Goal: Task Accomplishment & Management: Complete application form

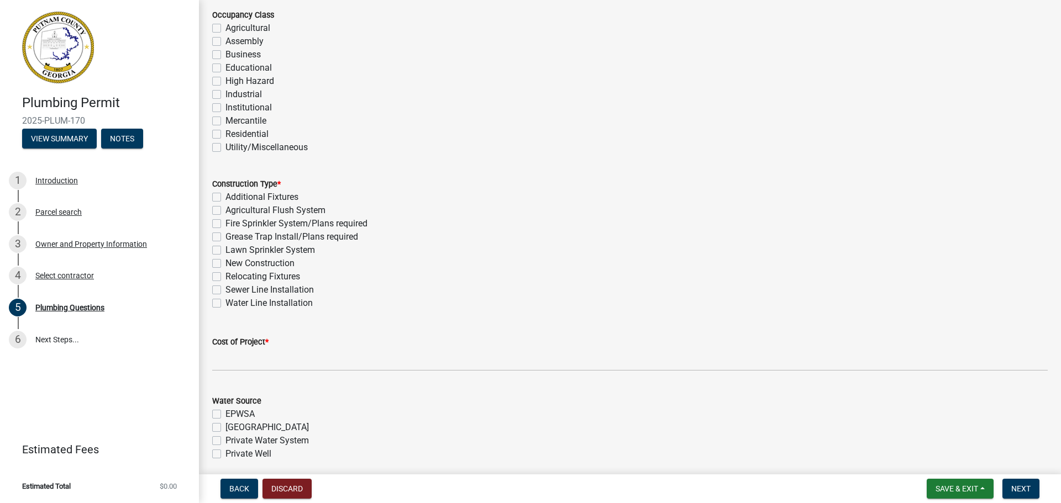
scroll to position [166, 0]
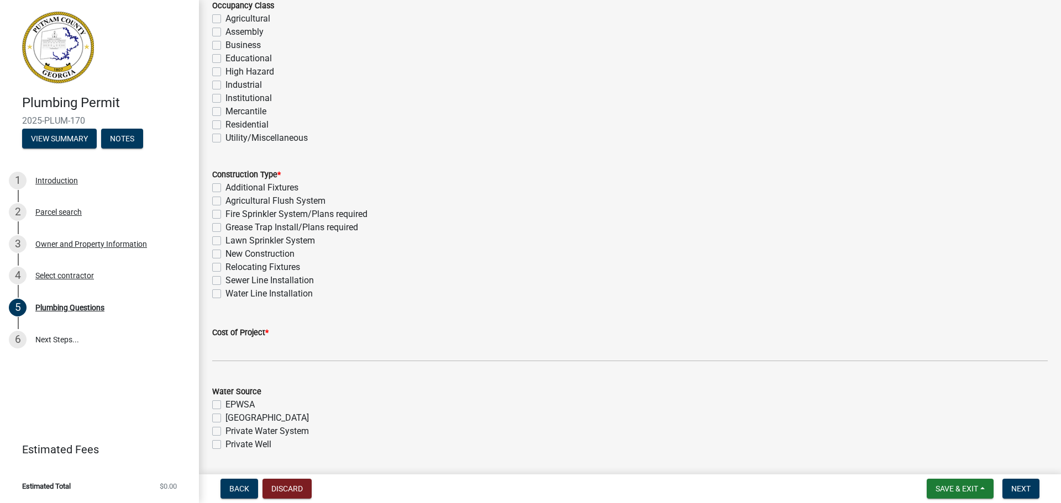
click at [252, 256] on label "New Construction" at bounding box center [259, 254] width 69 height 13
click at [233, 255] on input "New Construction" at bounding box center [228, 251] width 7 height 7
checkbox input "true"
checkbox input "false"
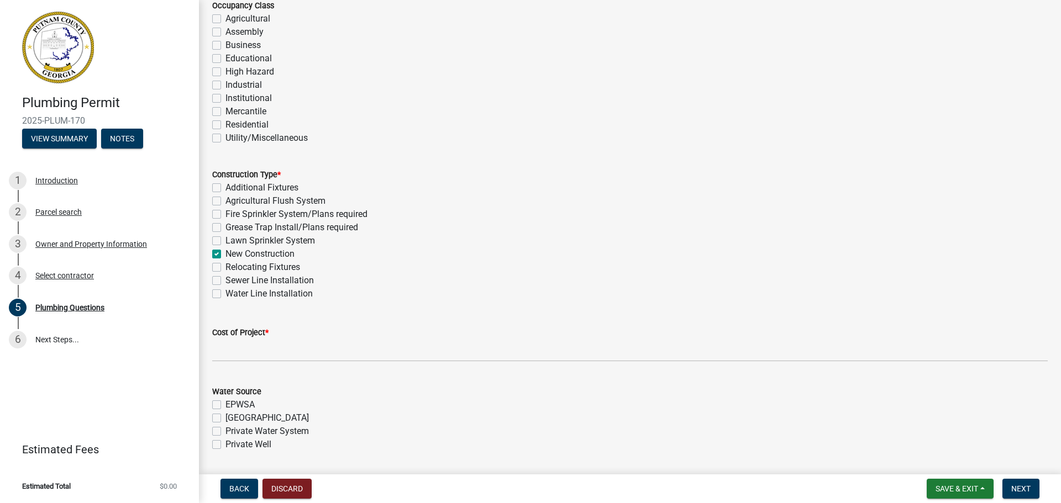
checkbox input "false"
checkbox input "true"
checkbox input "false"
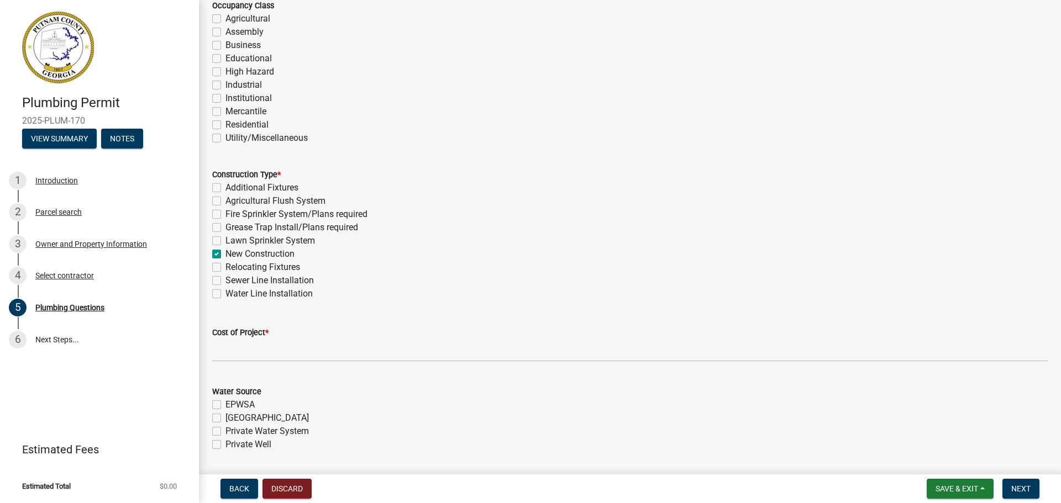
checkbox input "false"
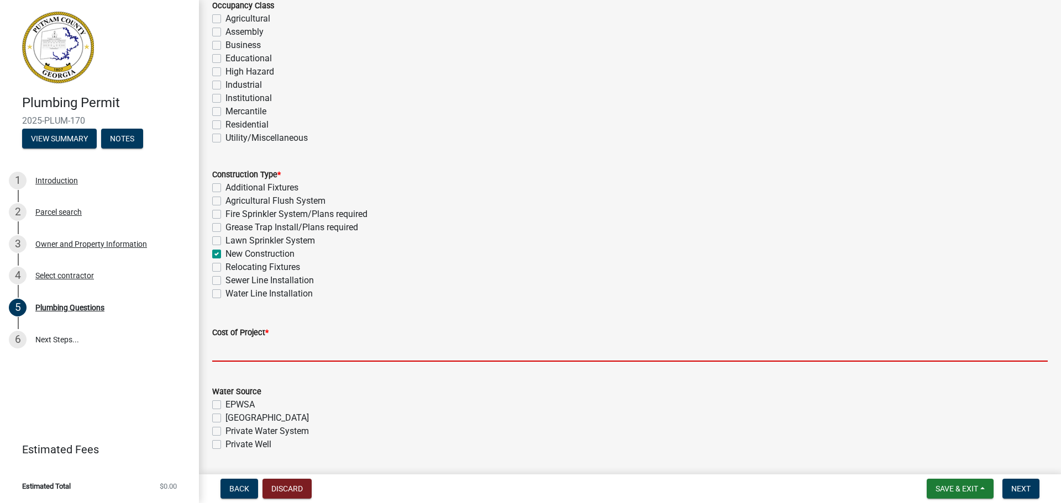
click at [305, 355] on input "text" at bounding box center [630, 350] width 836 height 23
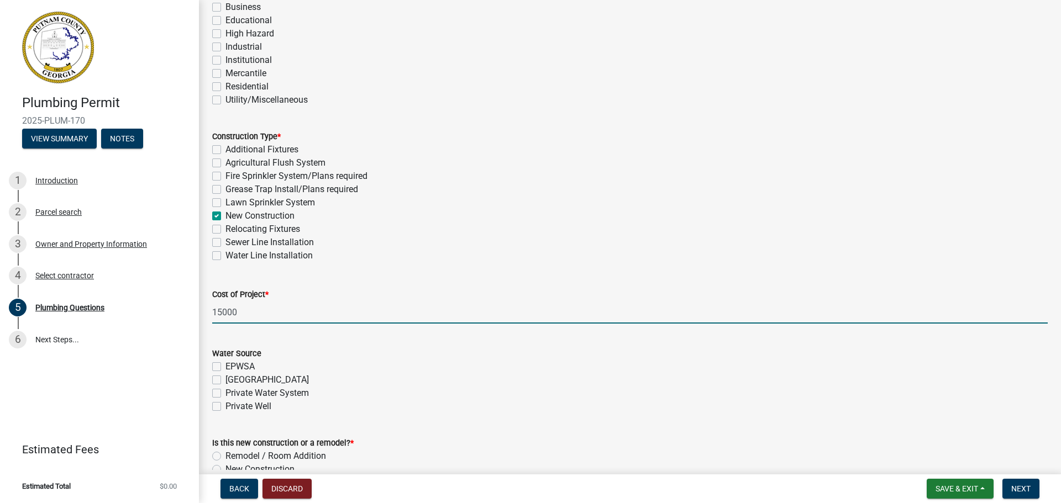
scroll to position [326, 0]
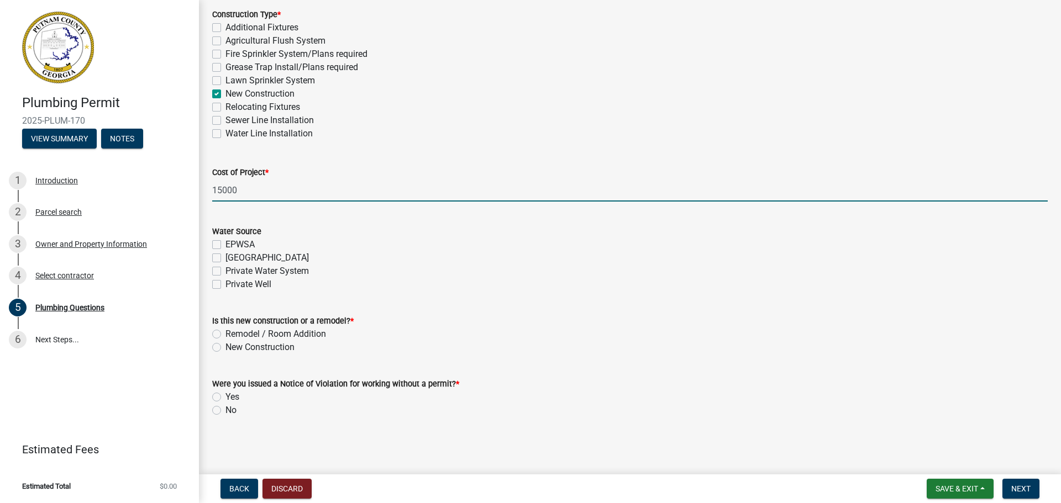
type input "15000"
click at [225, 348] on label "New Construction" at bounding box center [259, 347] width 69 height 13
click at [225, 348] on input "New Construction" at bounding box center [228, 344] width 7 height 7
radio input "true"
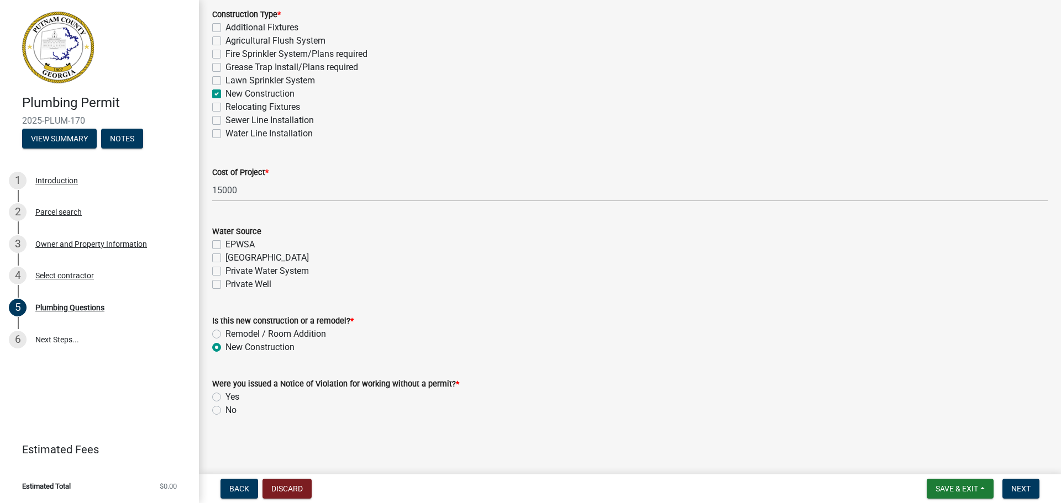
click at [225, 412] on label "No" at bounding box center [230, 410] width 11 height 13
click at [225, 411] on input "No" at bounding box center [228, 407] width 7 height 7
radio input "true"
click at [1019, 486] on span "Next" at bounding box center [1020, 489] width 19 height 9
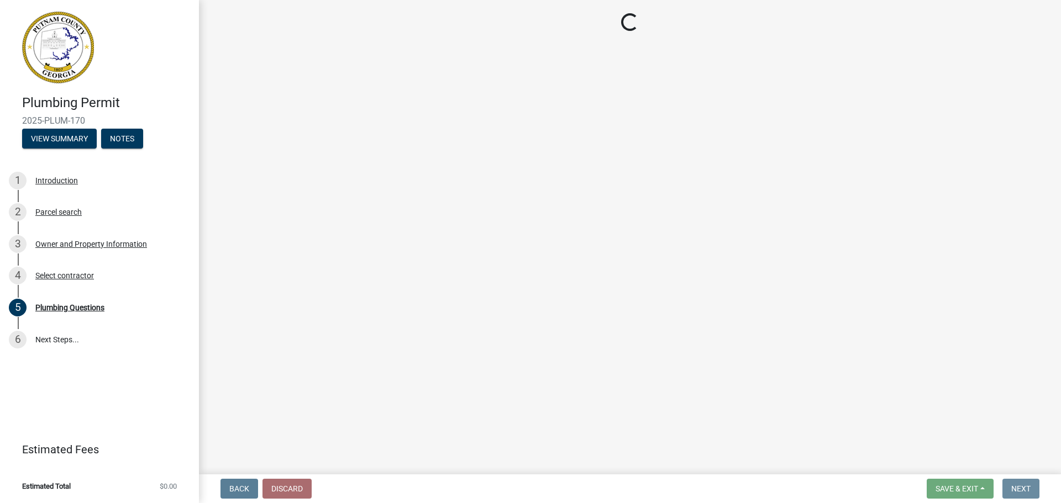
scroll to position [0, 0]
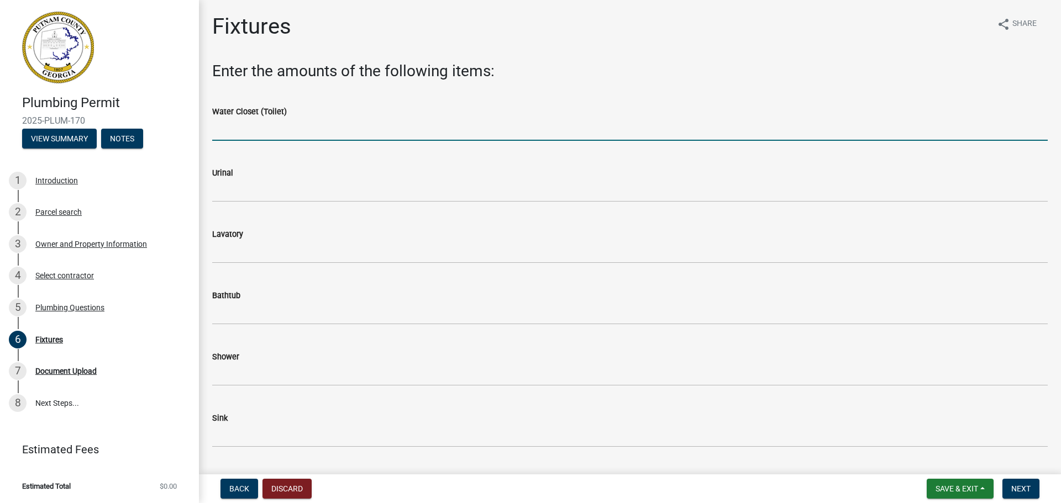
click at [266, 137] on input "text" at bounding box center [630, 129] width 836 height 23
type input "4"
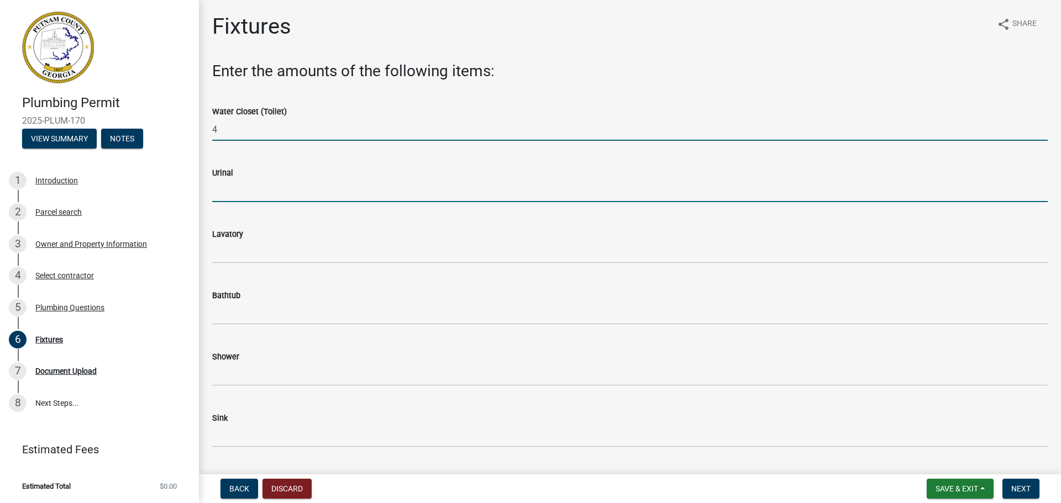
click at [249, 196] on input "text" at bounding box center [630, 191] width 836 height 23
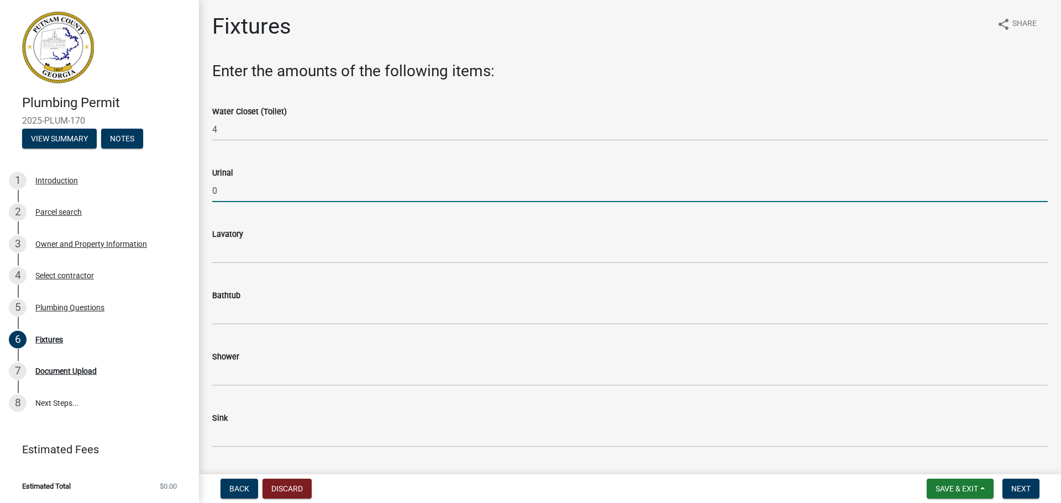
type input "0"
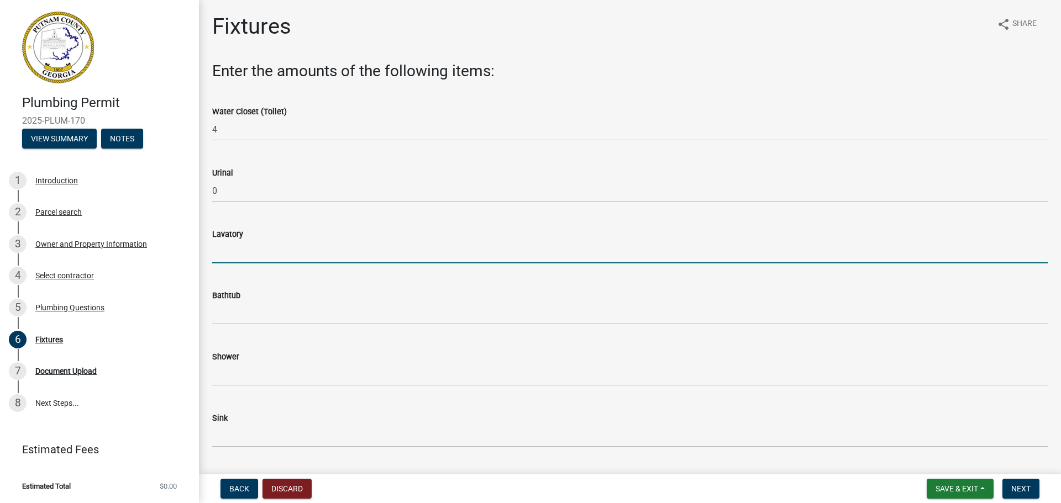
click at [244, 253] on input "text" at bounding box center [630, 252] width 836 height 23
type input "4"
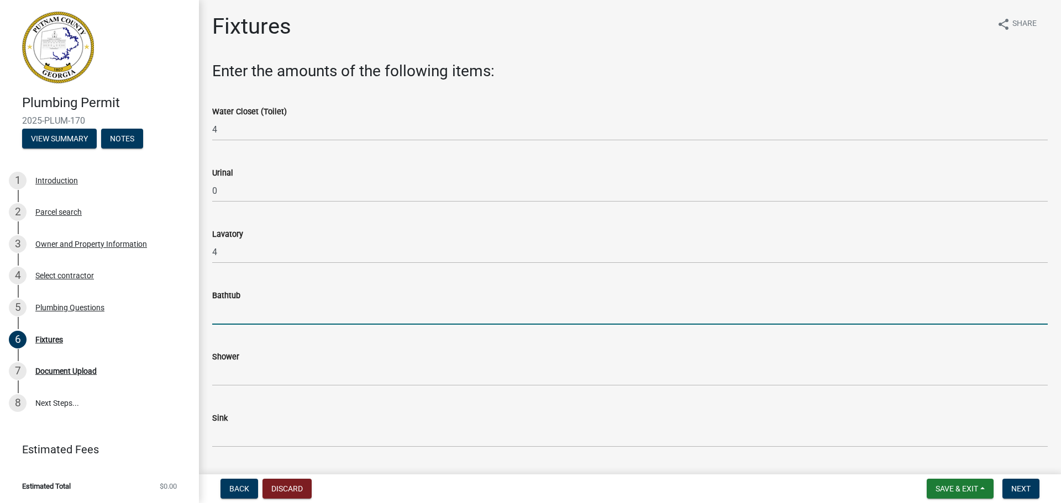
click at [224, 321] on input "text" at bounding box center [630, 313] width 836 height 23
type input "3"
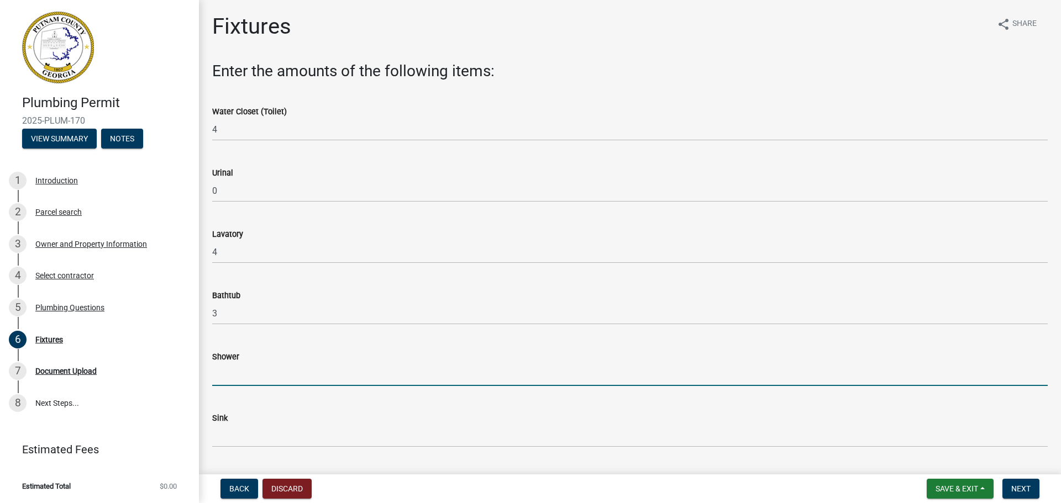
click at [226, 376] on input "text" at bounding box center [630, 375] width 836 height 23
type input "3"
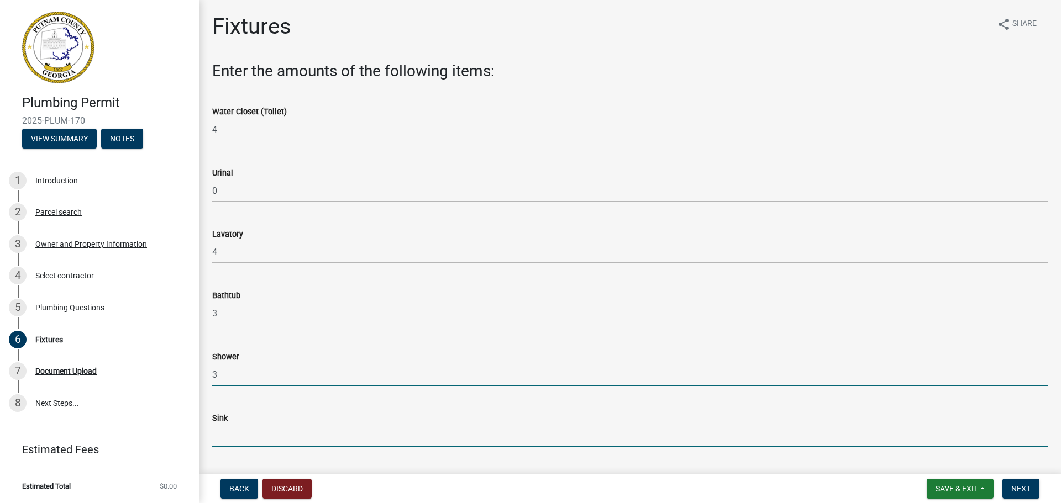
click at [225, 435] on input "text" at bounding box center [630, 436] width 836 height 23
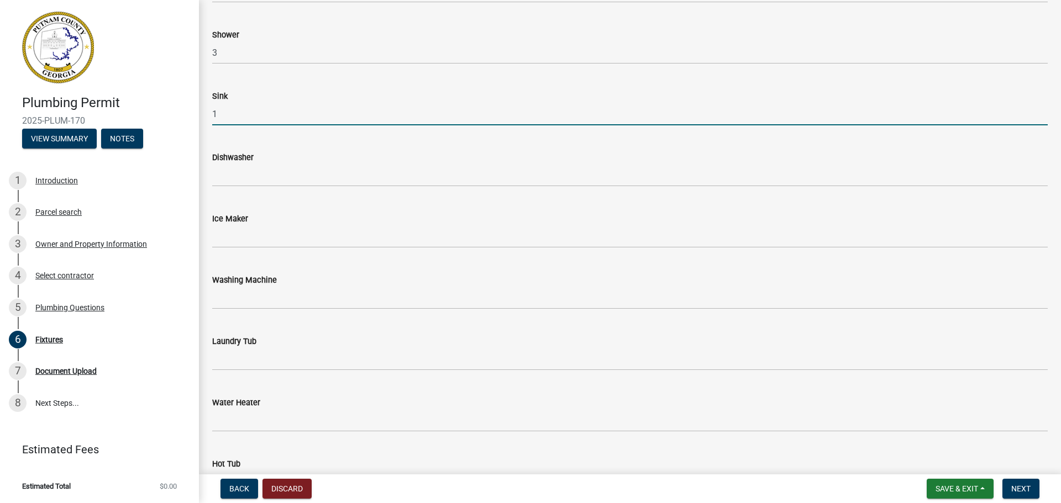
scroll to position [332, 0]
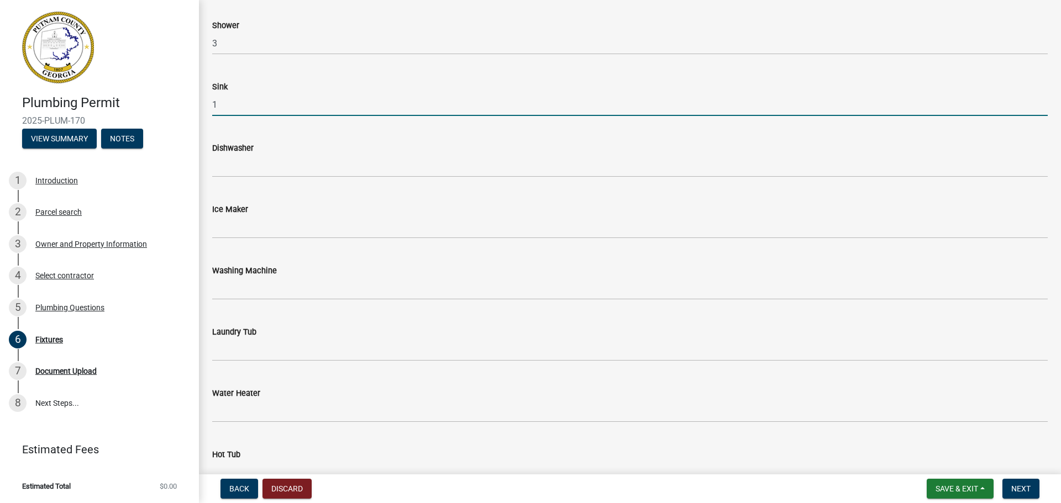
type input "1"
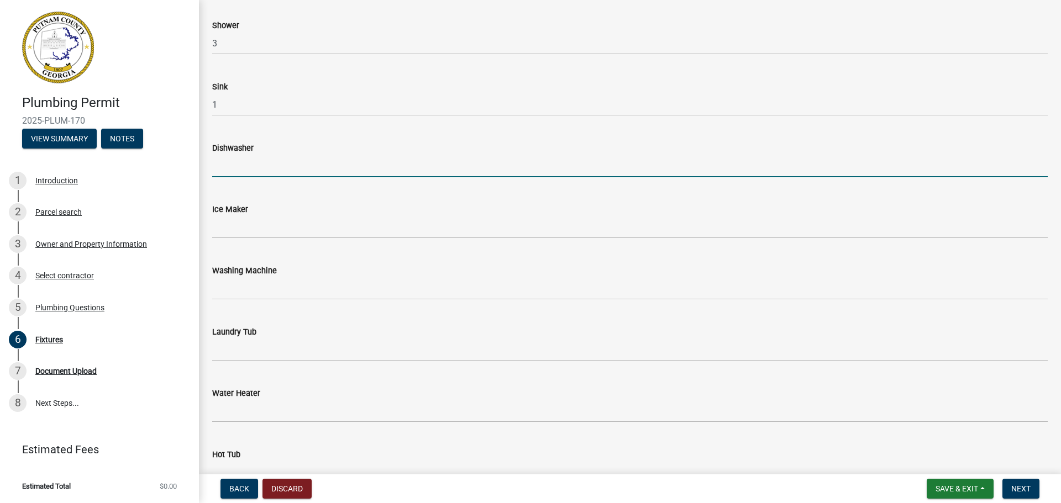
click at [251, 162] on input "text" at bounding box center [630, 166] width 836 height 23
type input "1"
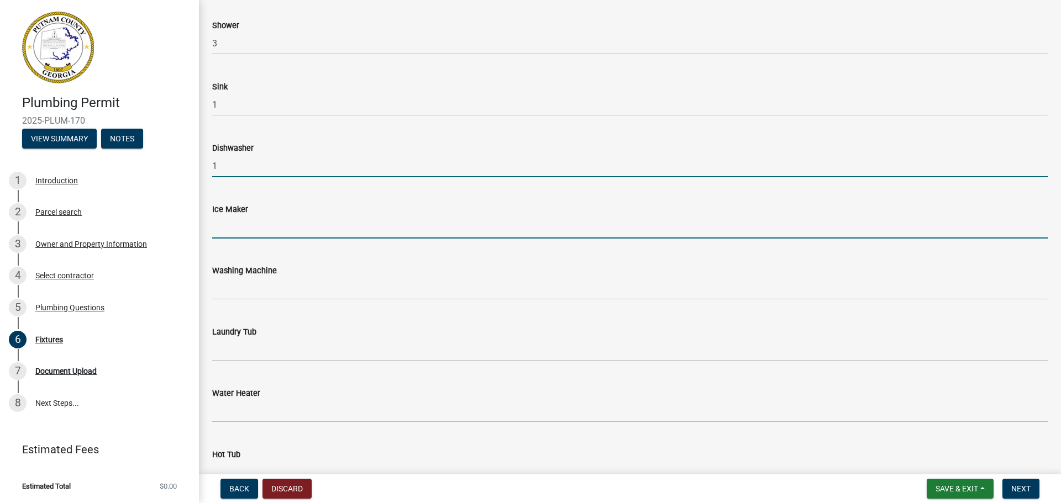
click at [219, 227] on input "text" at bounding box center [630, 227] width 836 height 23
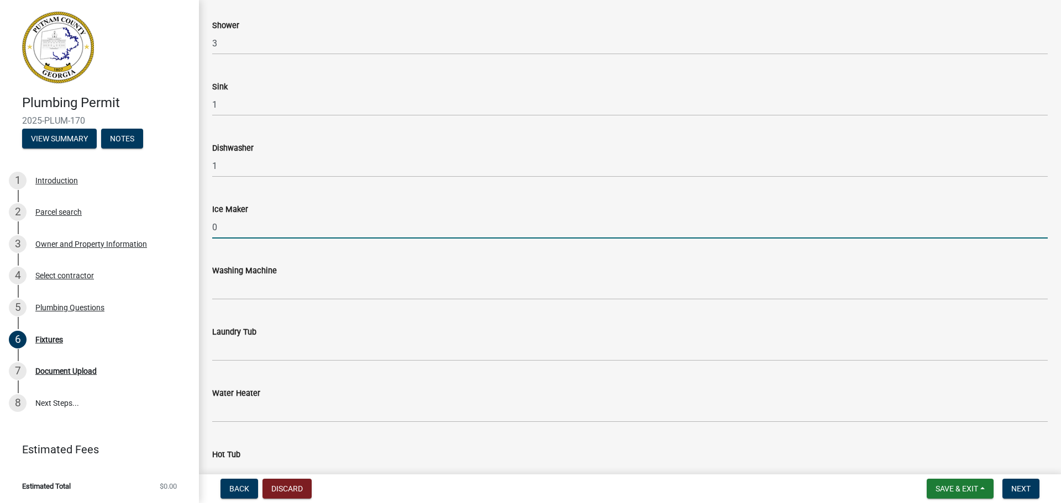
type input "0"
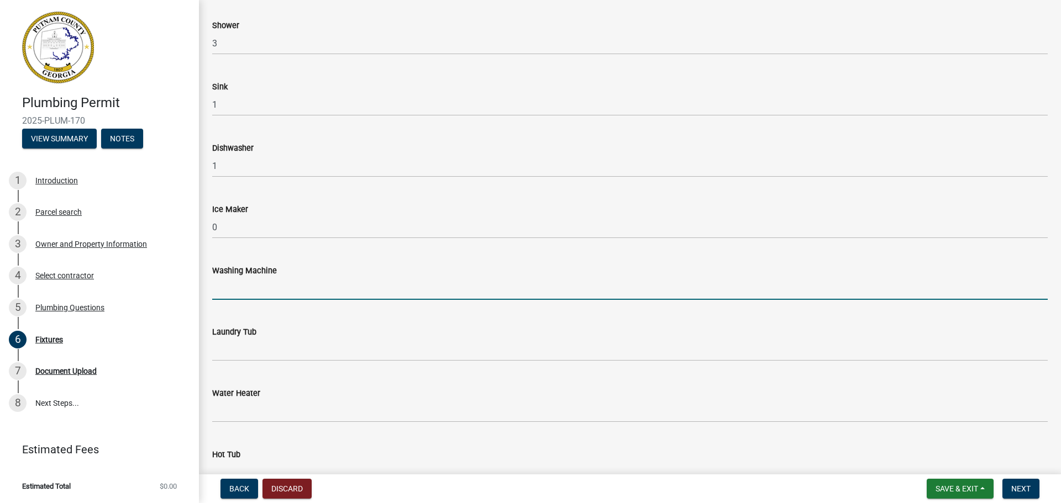
click at [227, 296] on input "text" at bounding box center [630, 288] width 836 height 23
type input "1"
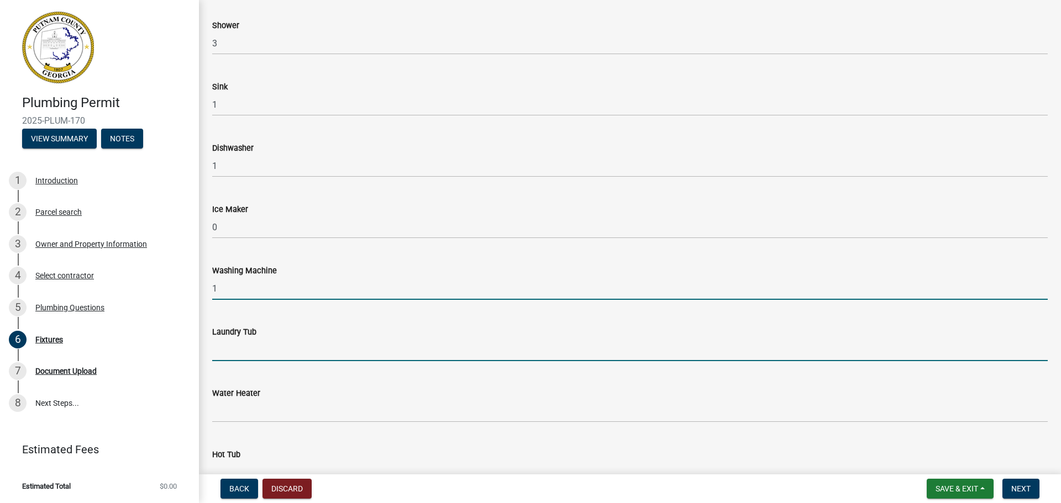
click at [239, 353] on input "text" at bounding box center [630, 350] width 836 height 23
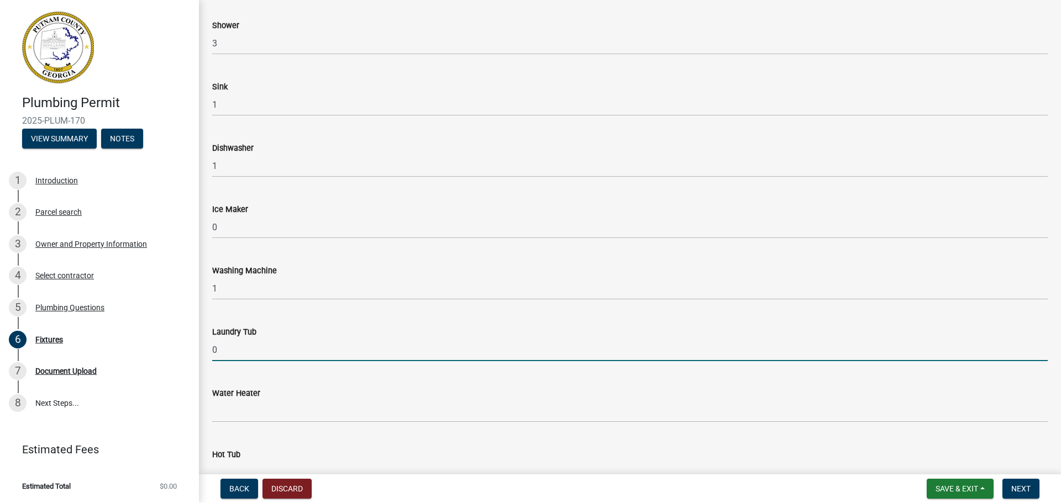
type input "0"
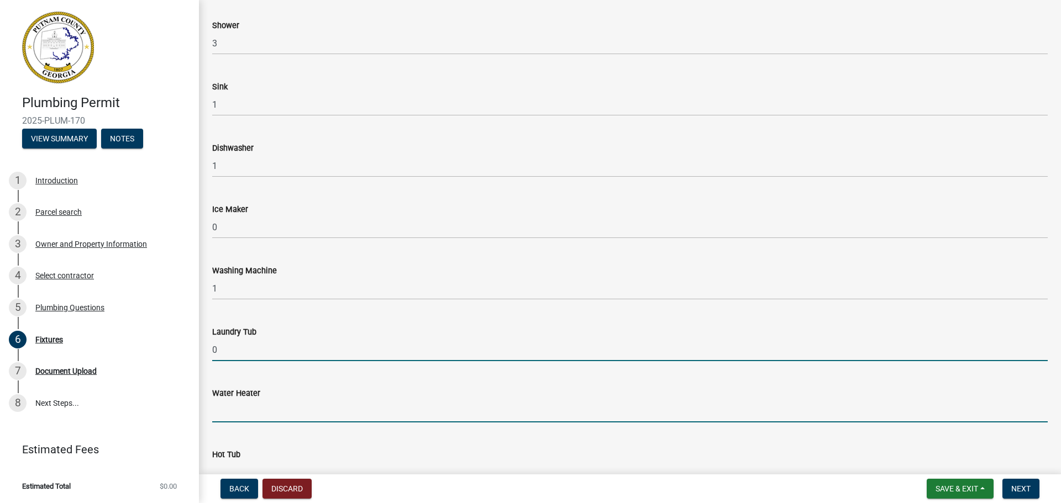
click at [242, 419] on input "text" at bounding box center [630, 411] width 836 height 23
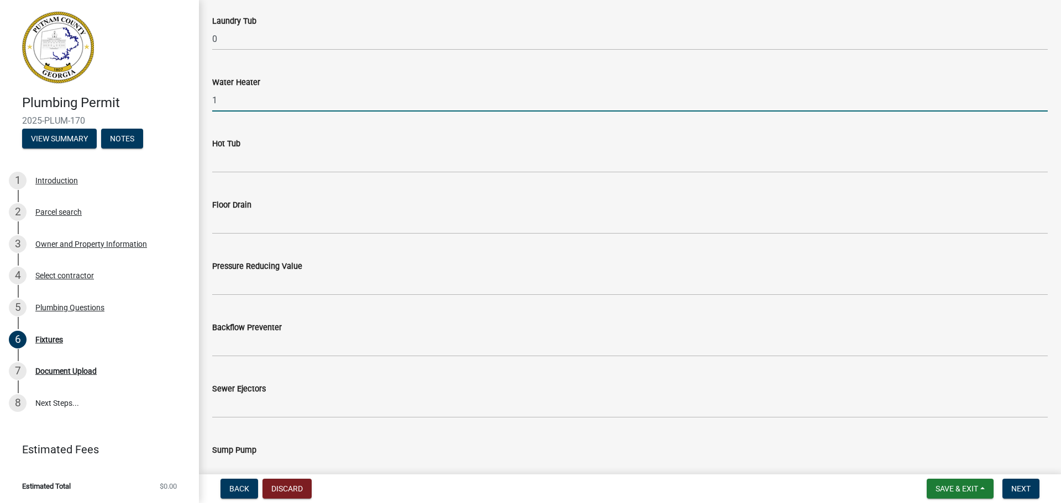
scroll to position [663, 0]
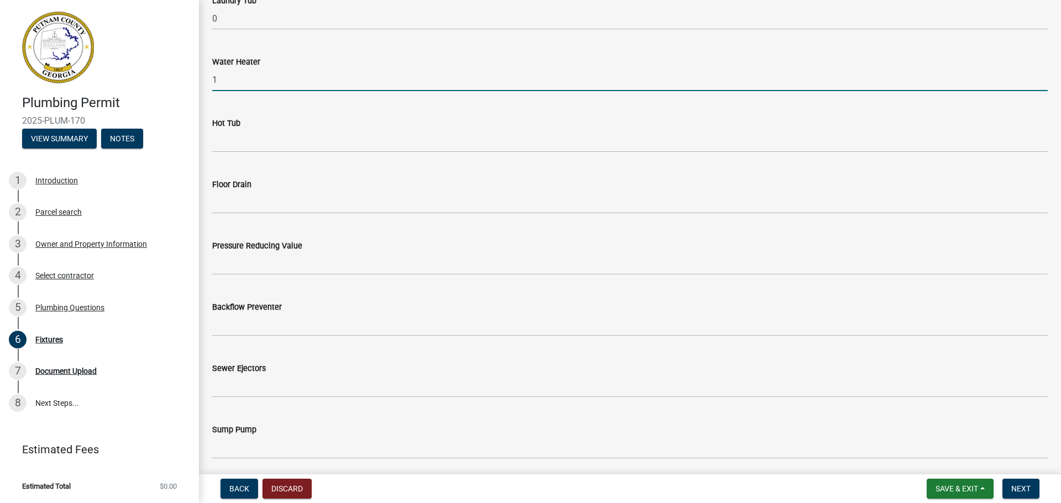
type input "1"
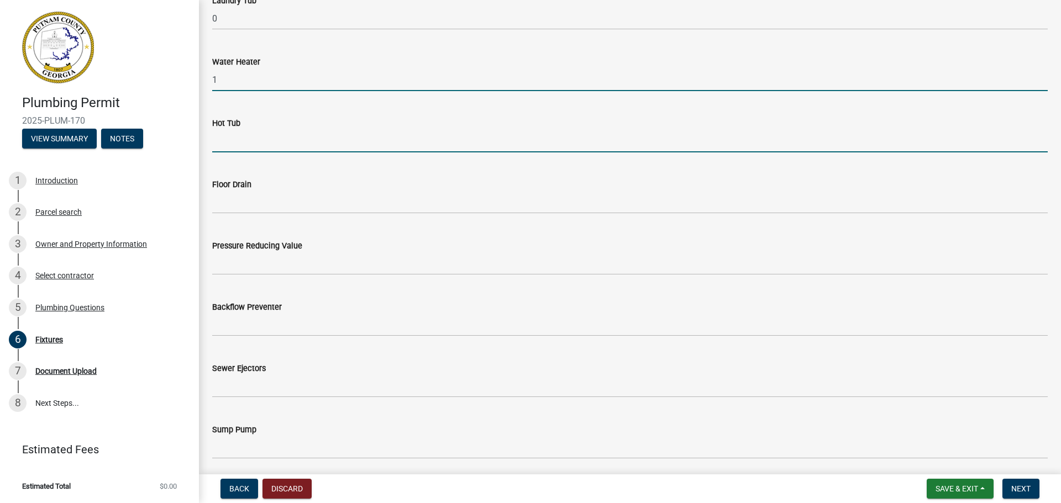
click at [241, 139] on input "text" at bounding box center [630, 141] width 836 height 23
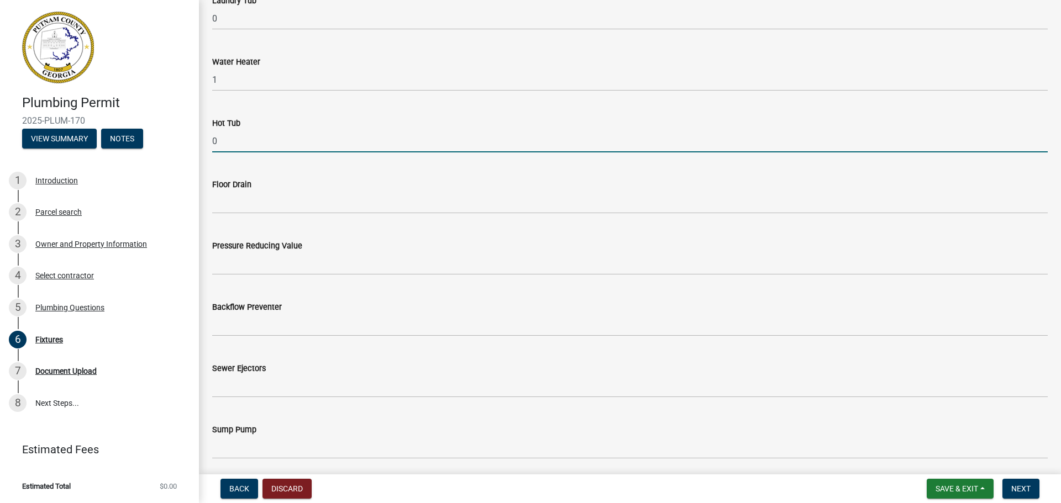
type input "0"
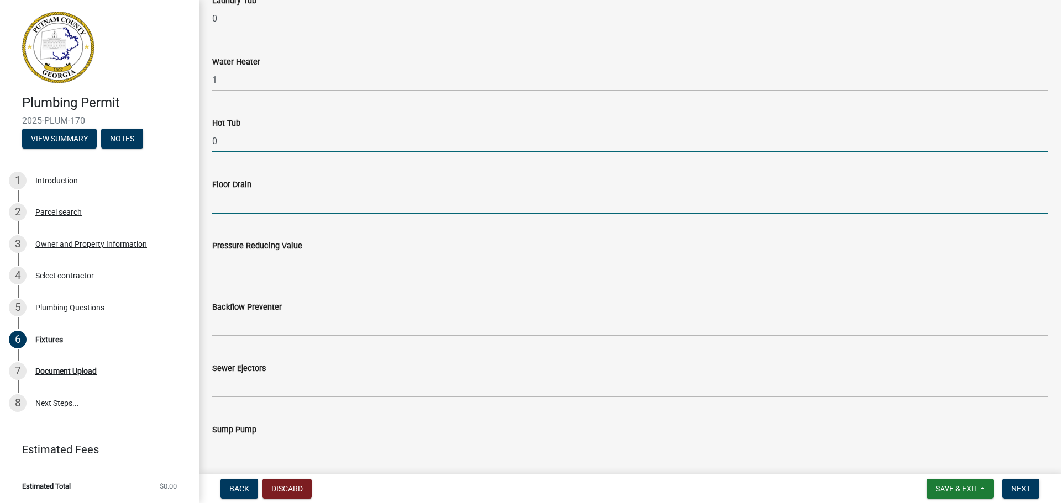
click at [226, 203] on input "text" at bounding box center [630, 202] width 836 height 23
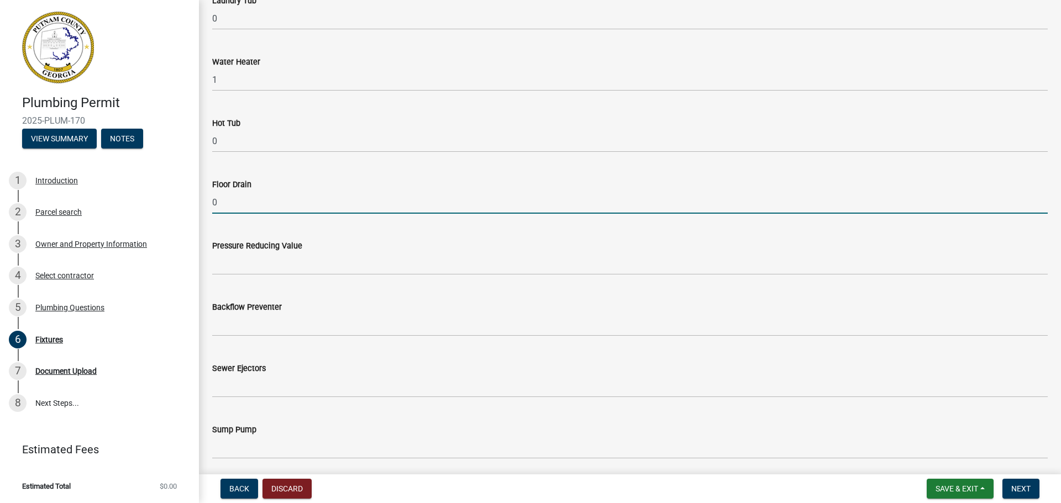
type input "0"
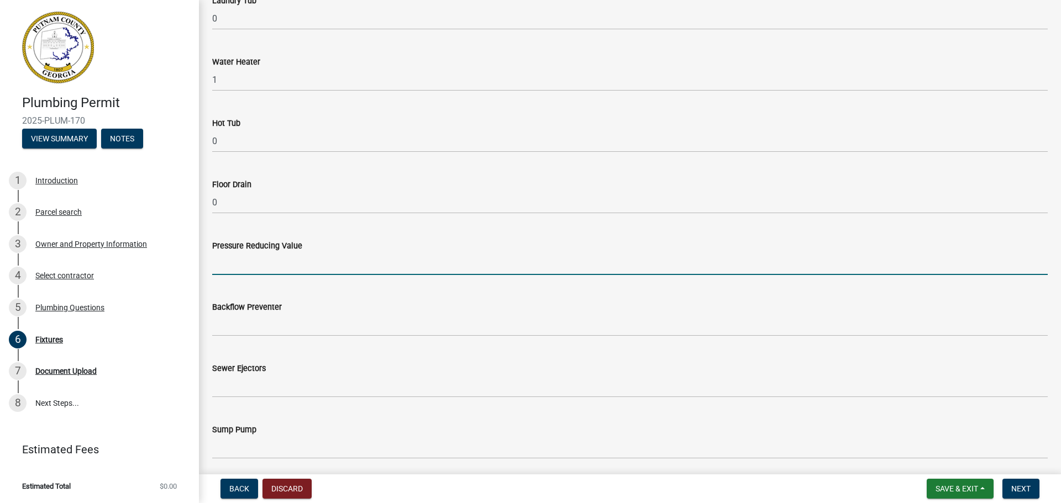
drag, startPoint x: 249, startPoint y: 268, endPoint x: 248, endPoint y: 278, distance: 10.0
click at [249, 268] on input "text" at bounding box center [630, 264] width 836 height 23
type input "0"
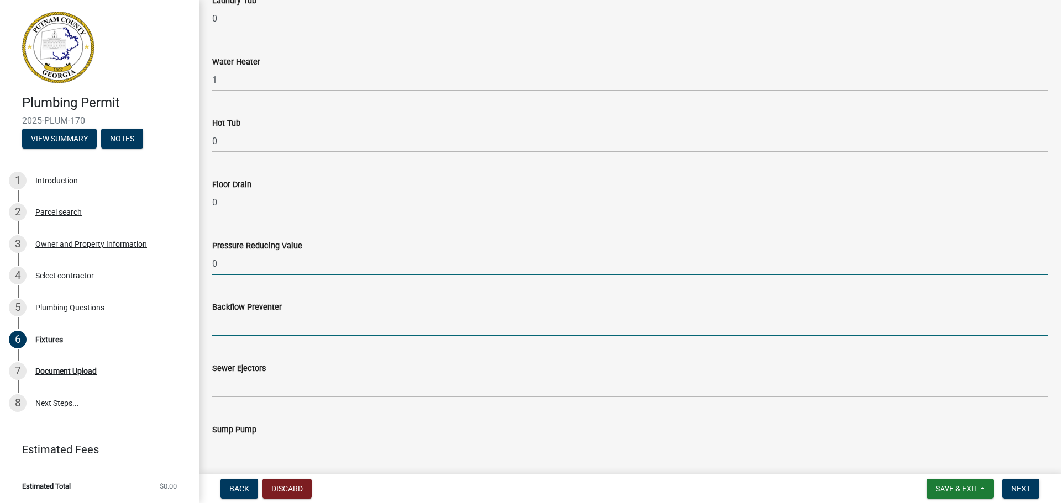
click at [248, 322] on input "text" at bounding box center [630, 325] width 836 height 23
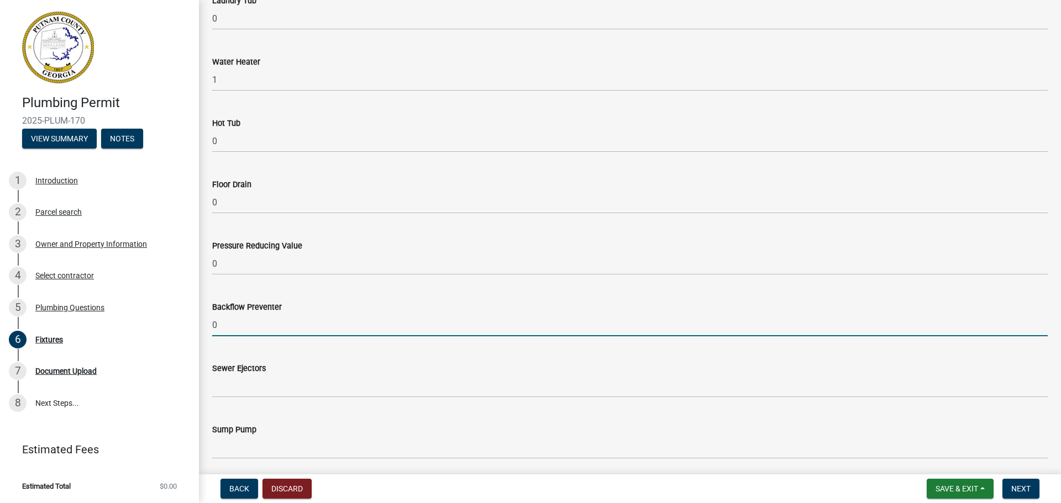
type input "0"
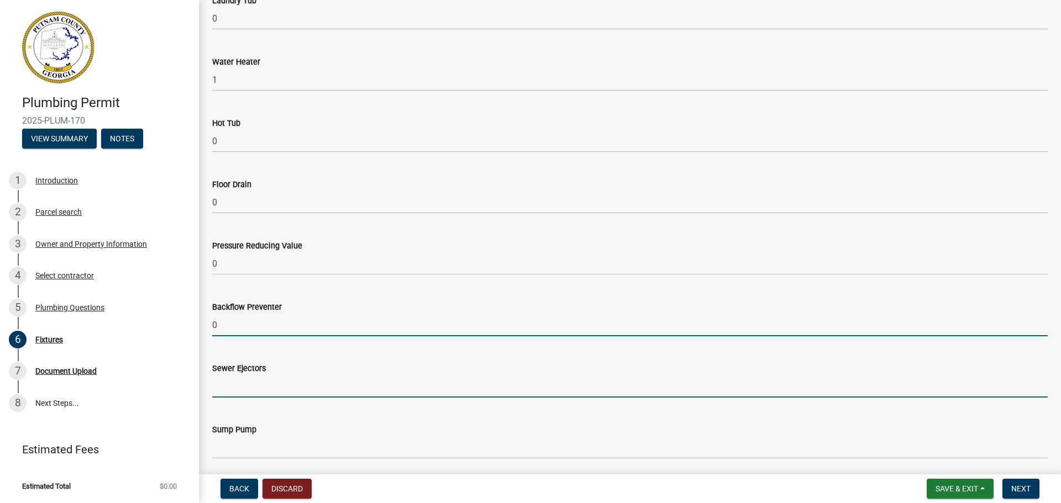
drag, startPoint x: 245, startPoint y: 386, endPoint x: 245, endPoint y: 401, distance: 14.4
click at [245, 386] on input "text" at bounding box center [630, 386] width 836 height 23
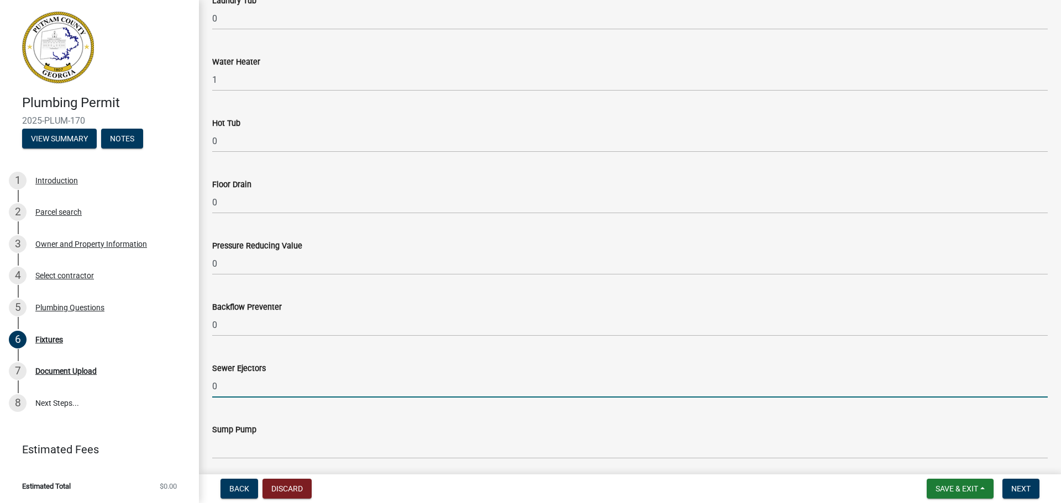
type input "0"
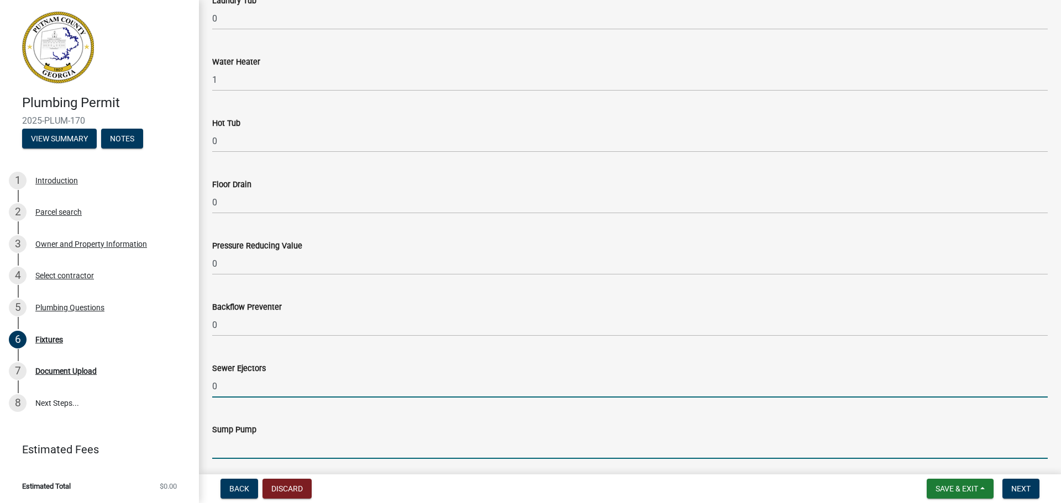
drag, startPoint x: 254, startPoint y: 446, endPoint x: 254, endPoint y: 433, distance: 13.3
click at [254, 445] on input "text" at bounding box center [630, 448] width 836 height 23
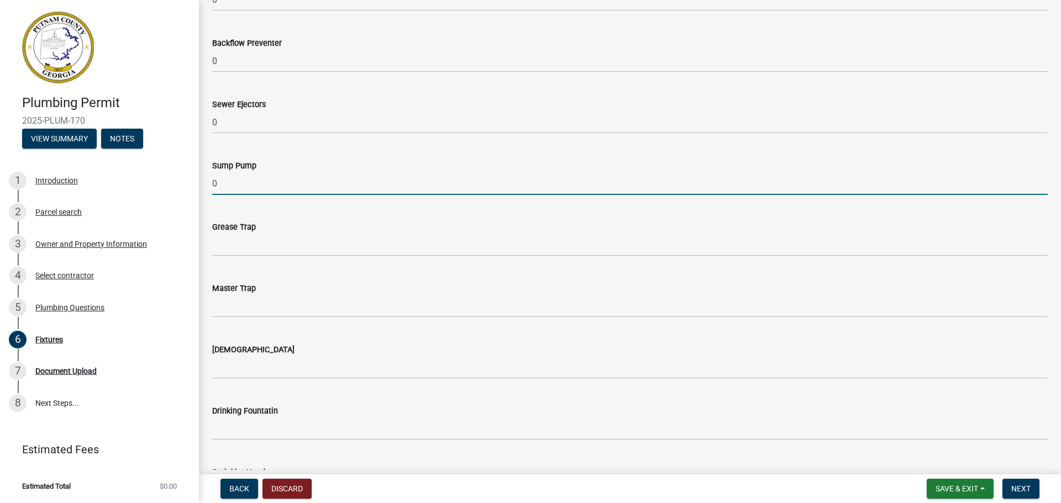
scroll to position [995, 0]
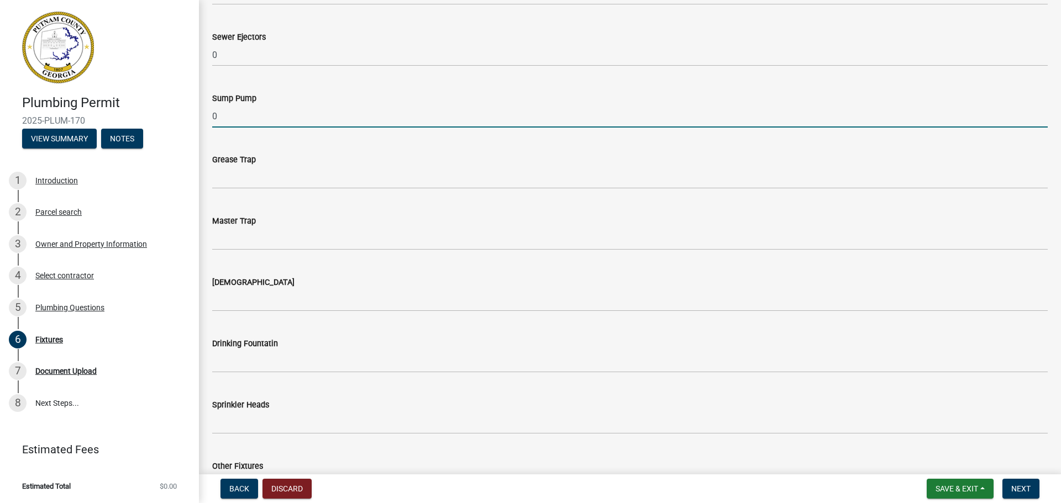
type input "0"
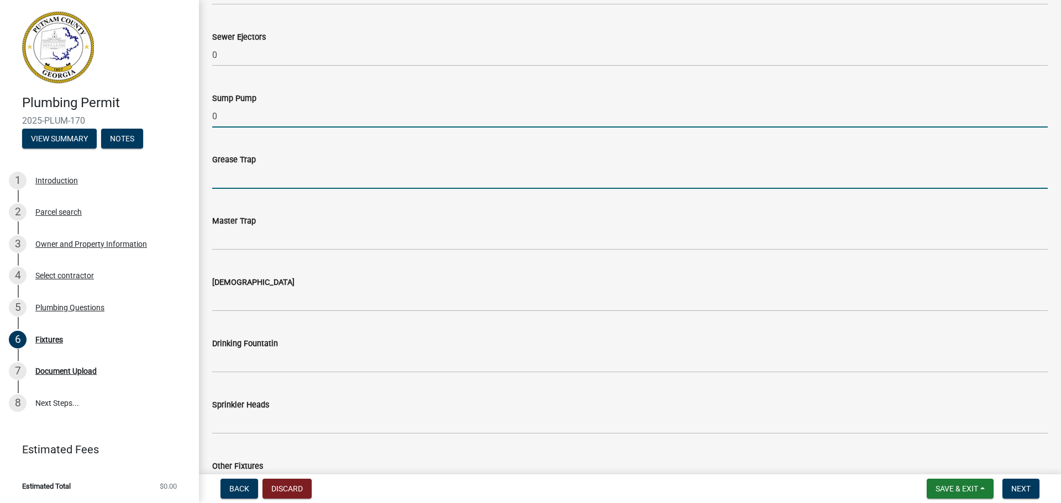
click at [238, 179] on input "text" at bounding box center [630, 177] width 836 height 23
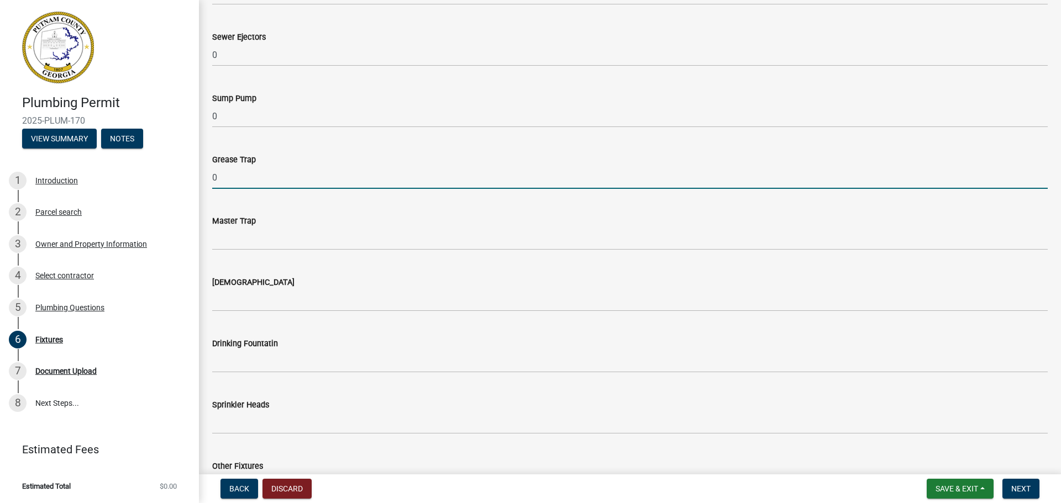
type input "0"
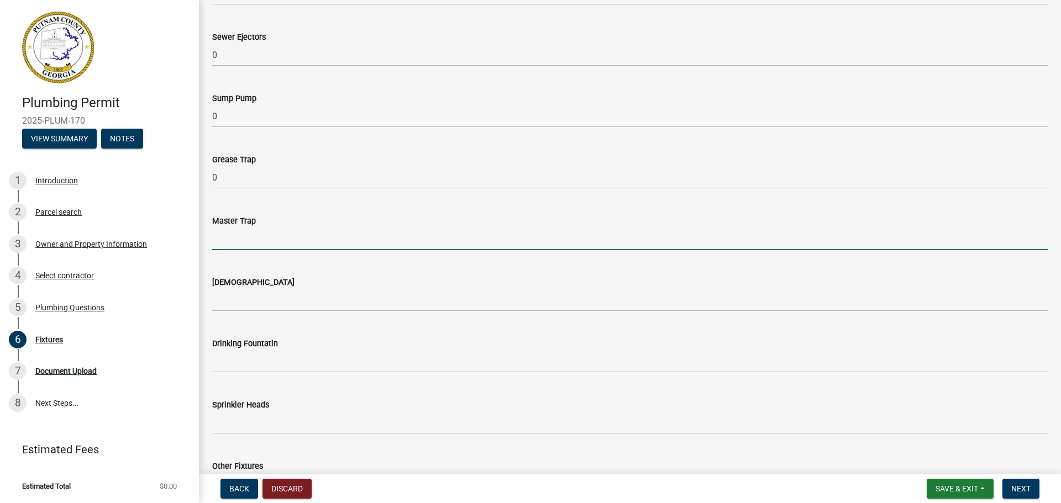
drag, startPoint x: 228, startPoint y: 246, endPoint x: 227, endPoint y: 271, distance: 25.4
click at [228, 246] on input "text" at bounding box center [630, 239] width 836 height 23
type input "0"
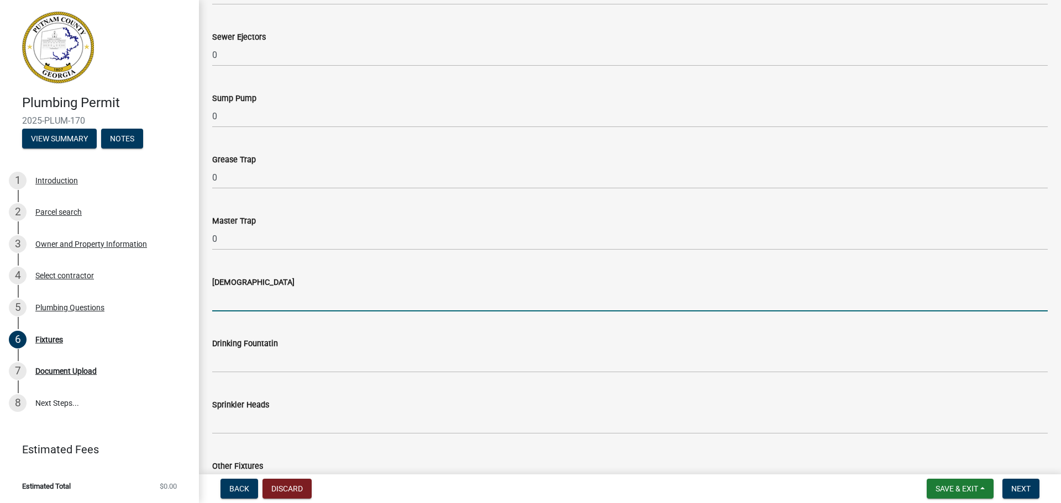
drag, startPoint x: 234, startPoint y: 301, endPoint x: 234, endPoint y: 321, distance: 19.9
click at [234, 301] on input "text" at bounding box center [630, 300] width 836 height 23
type input "0"
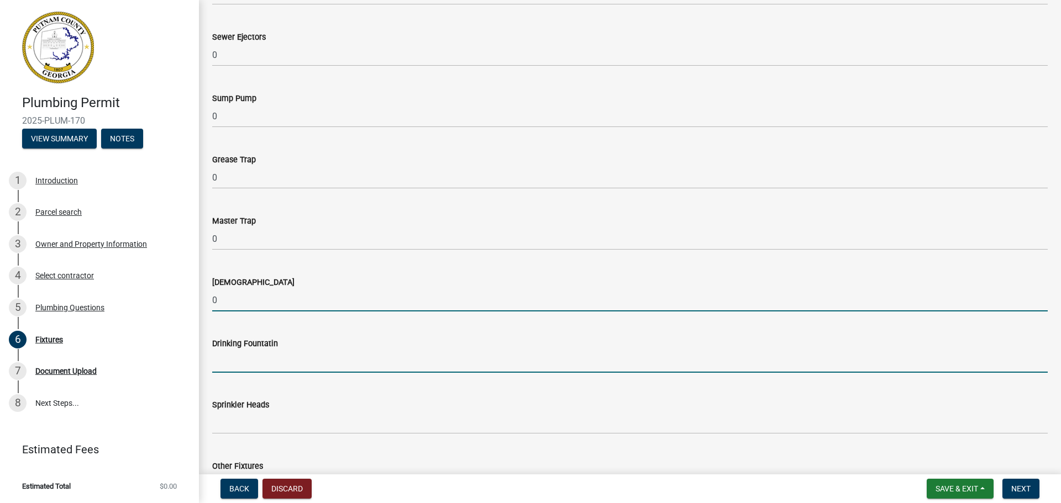
drag, startPoint x: 244, startPoint y: 367, endPoint x: 241, endPoint y: 379, distance: 11.9
click at [244, 367] on input "text" at bounding box center [630, 361] width 836 height 23
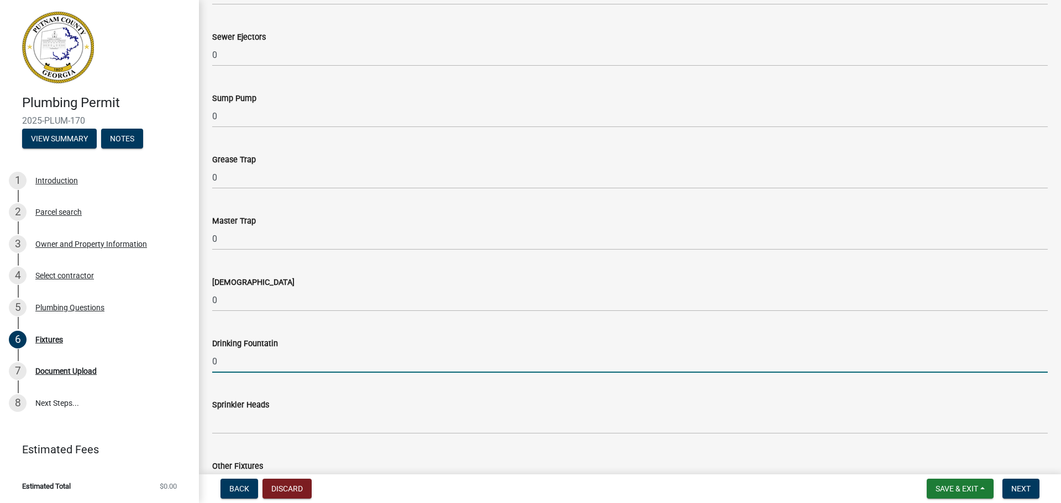
type input "0"
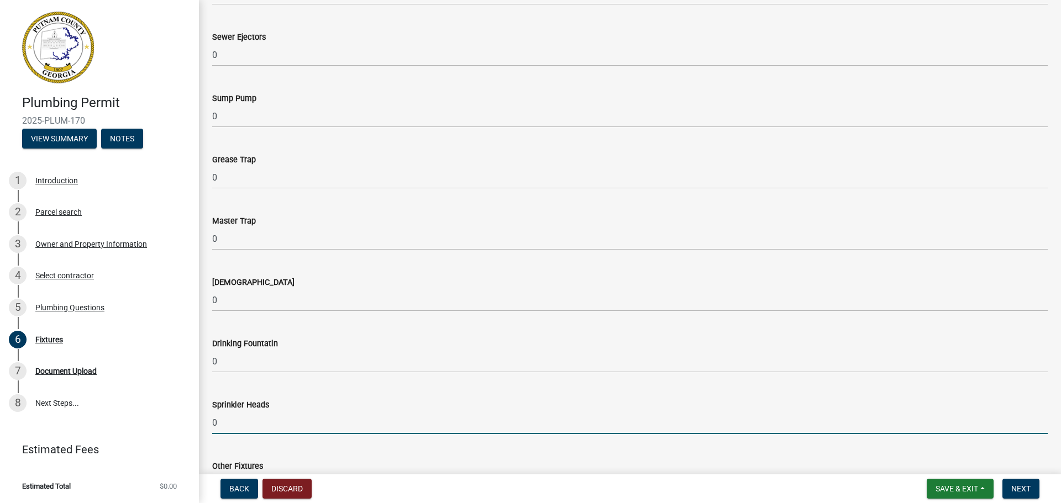
click at [233, 418] on input "0" at bounding box center [630, 423] width 836 height 23
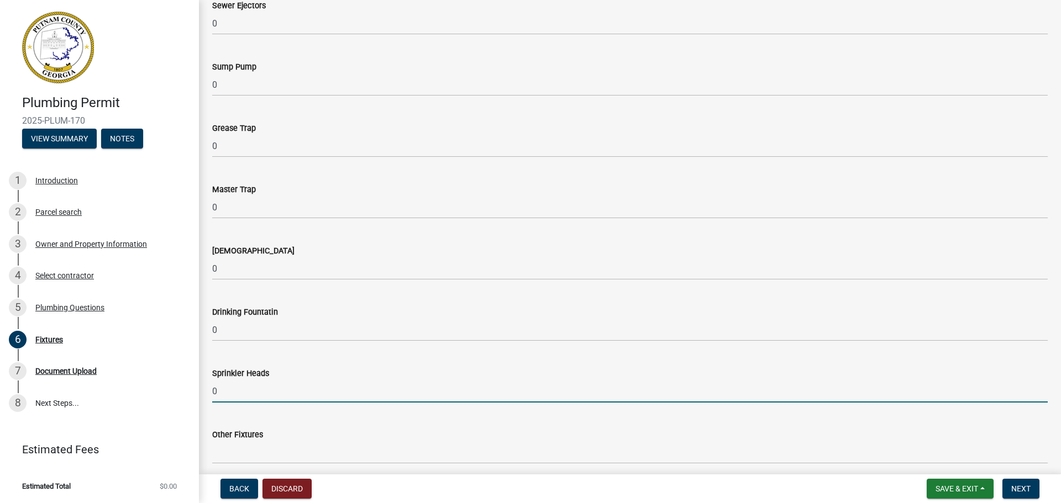
scroll to position [1135, 0]
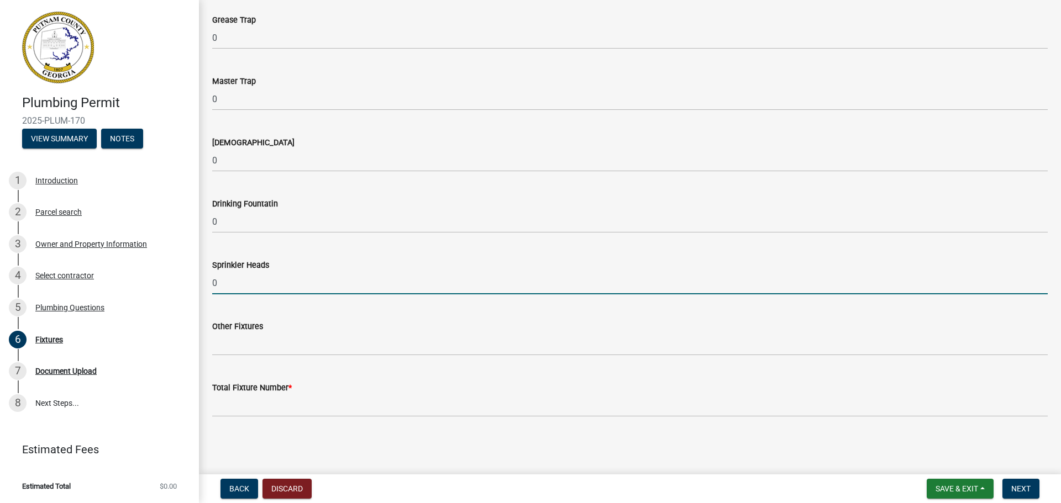
type input "0"
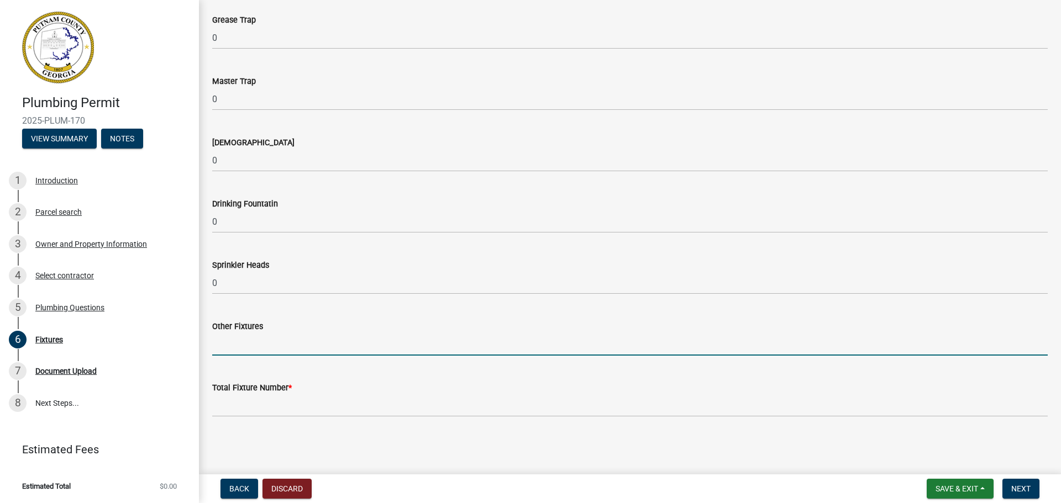
click at [235, 348] on input "text" at bounding box center [630, 344] width 836 height 23
type input "2"
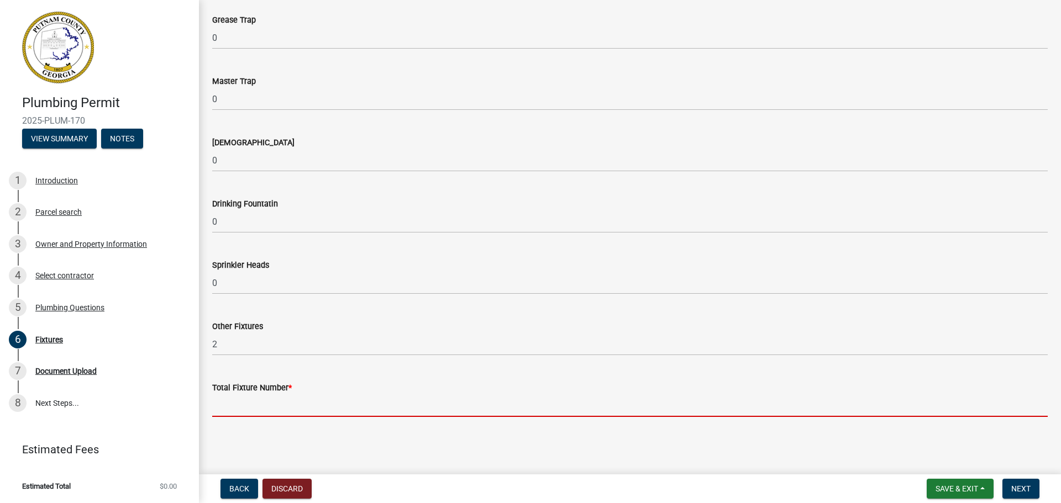
click at [245, 401] on input "text" at bounding box center [630, 406] width 836 height 23
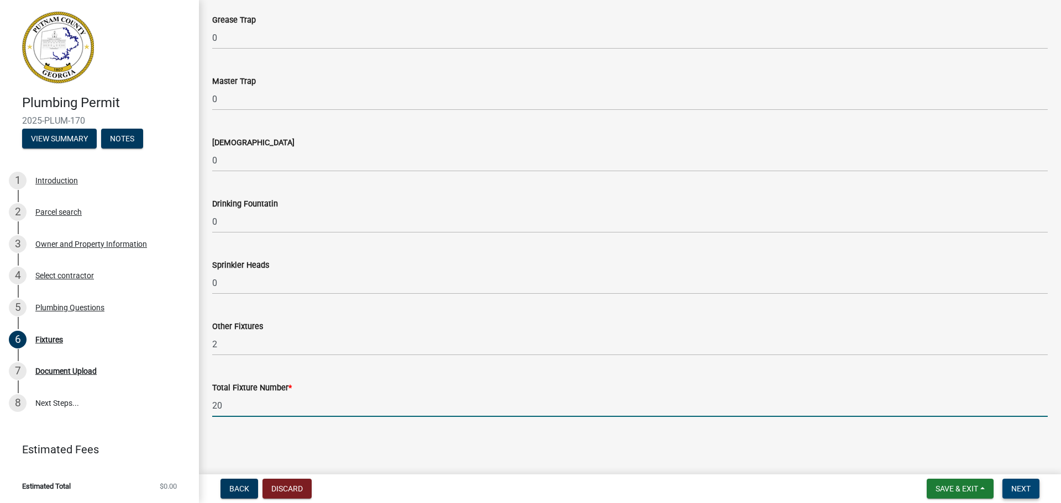
type input "20"
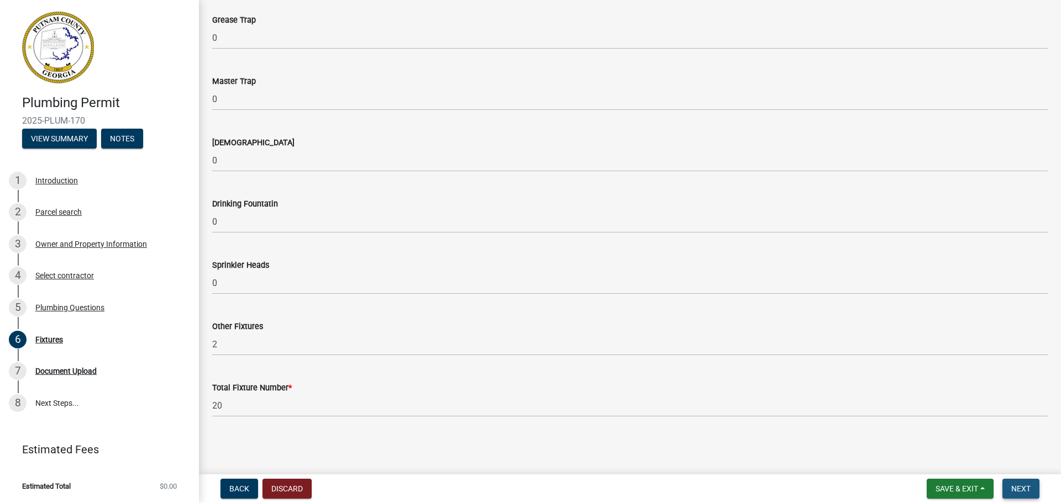
click at [1019, 492] on span "Next" at bounding box center [1020, 489] width 19 height 9
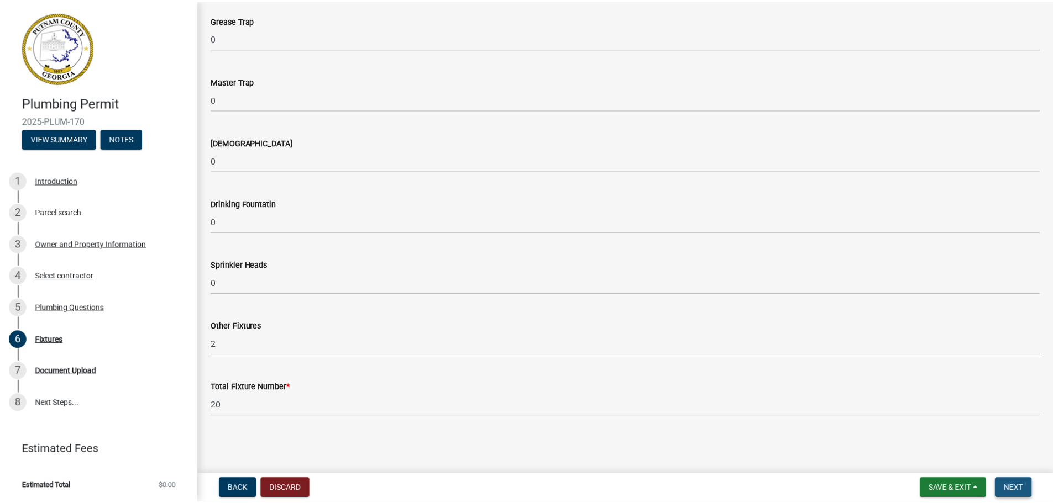
scroll to position [0, 0]
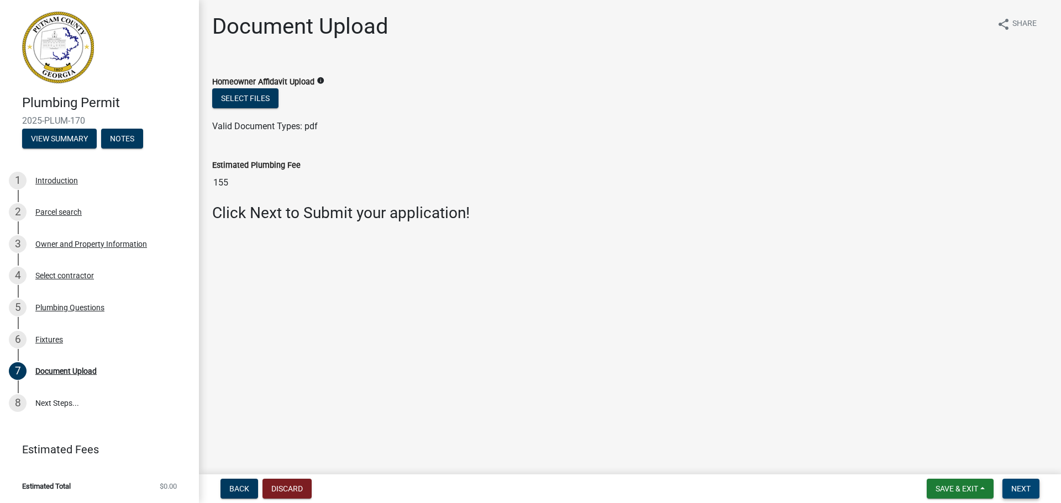
click at [1024, 486] on span "Next" at bounding box center [1020, 489] width 19 height 9
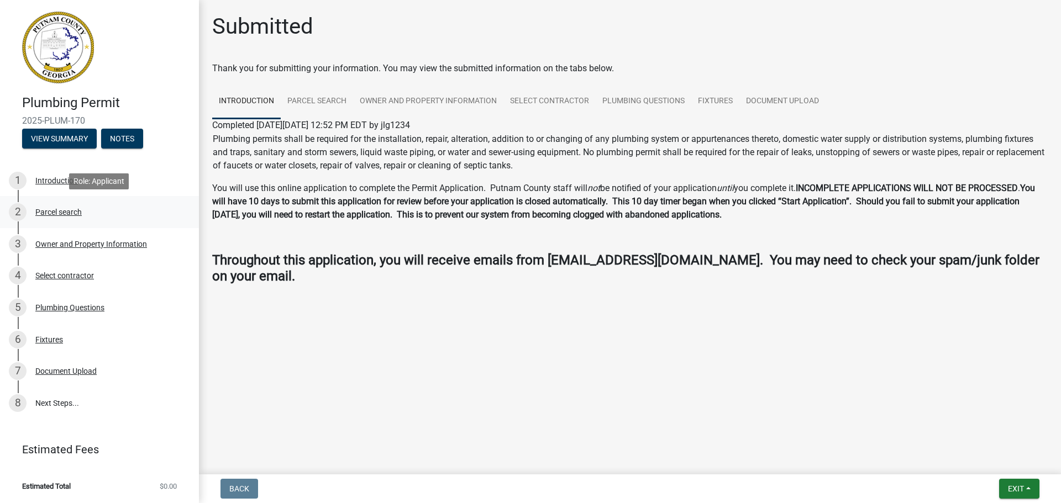
click at [51, 209] on div "Parcel search" at bounding box center [58, 212] width 46 height 8
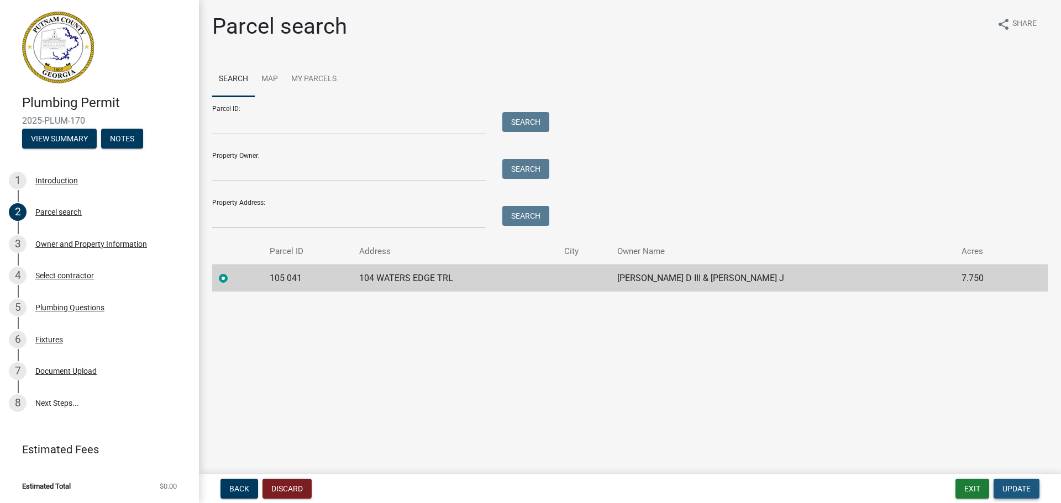
click at [1017, 492] on span "Update" at bounding box center [1017, 489] width 28 height 9
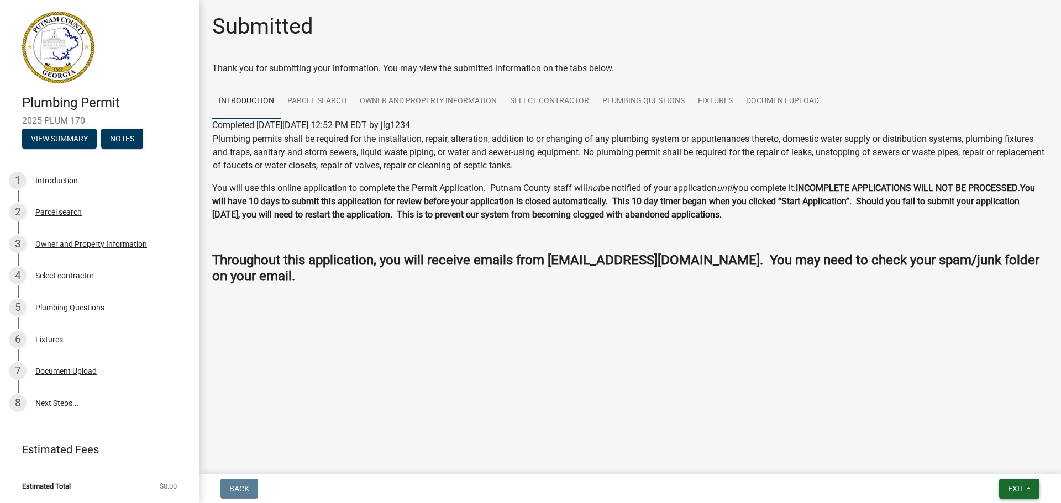
click at [1014, 487] on span "Exit" at bounding box center [1016, 489] width 16 height 9
click at [976, 463] on button "Save & Exit" at bounding box center [995, 460] width 88 height 27
